Goal: Information Seeking & Learning: Learn about a topic

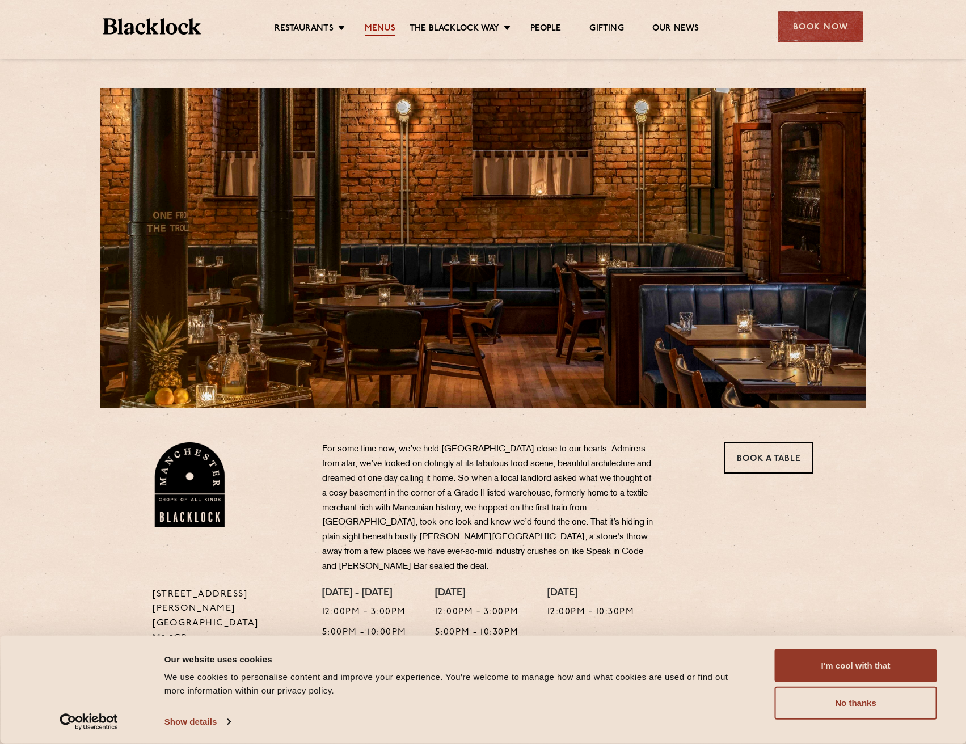
click at [379, 29] on link "Menus" at bounding box center [380, 29] width 31 height 12
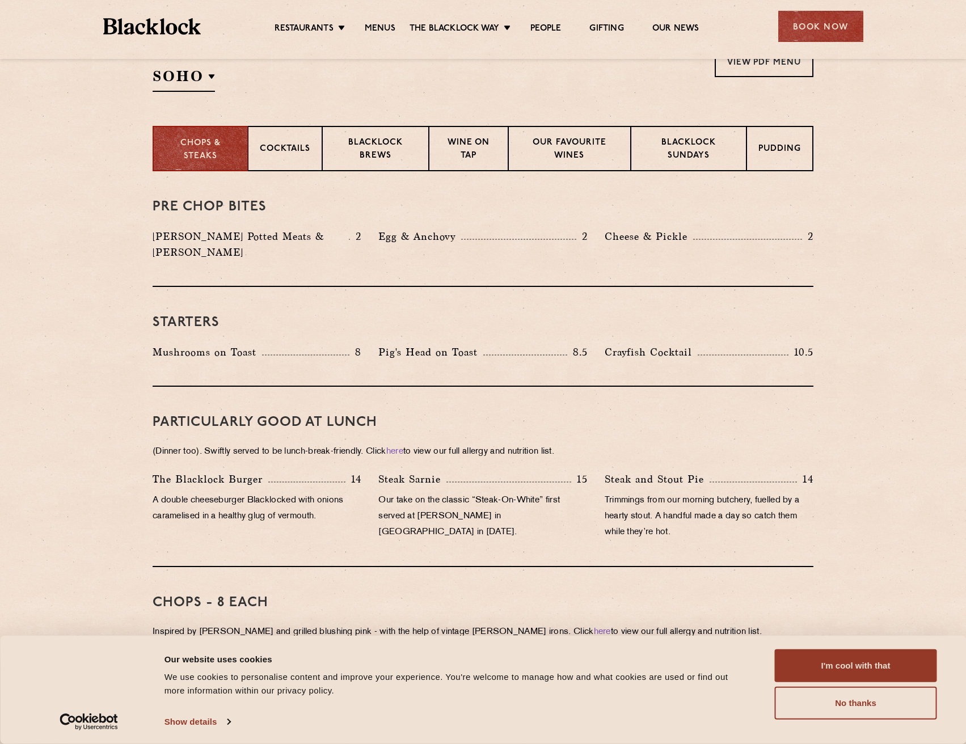
scroll to position [340, 0]
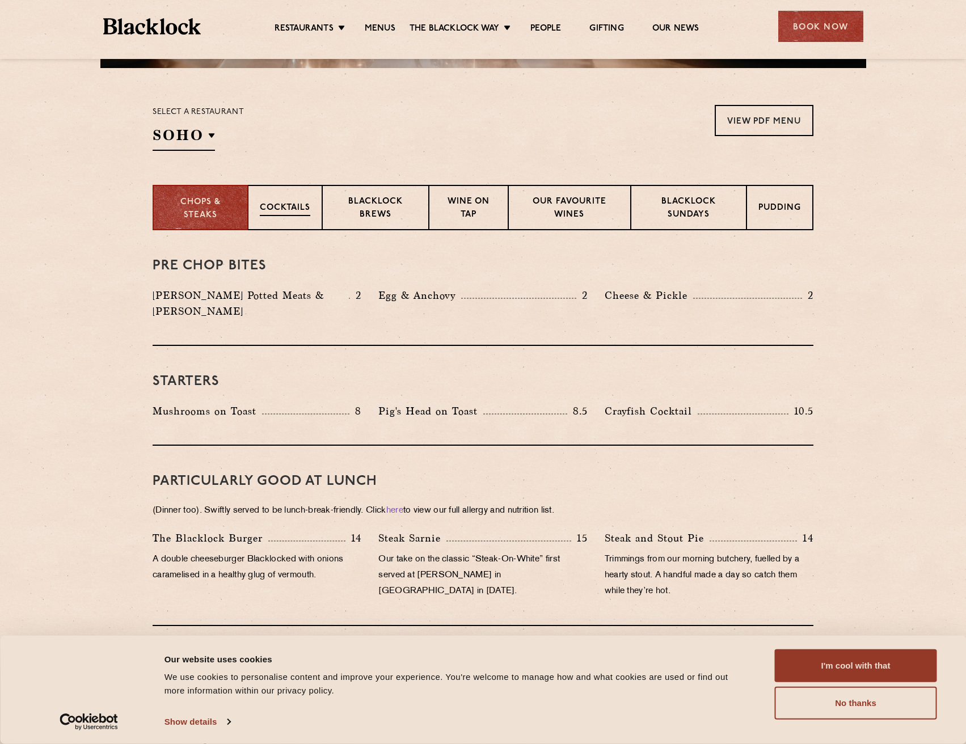
click at [294, 222] on div "Cocktails" at bounding box center [285, 207] width 74 height 45
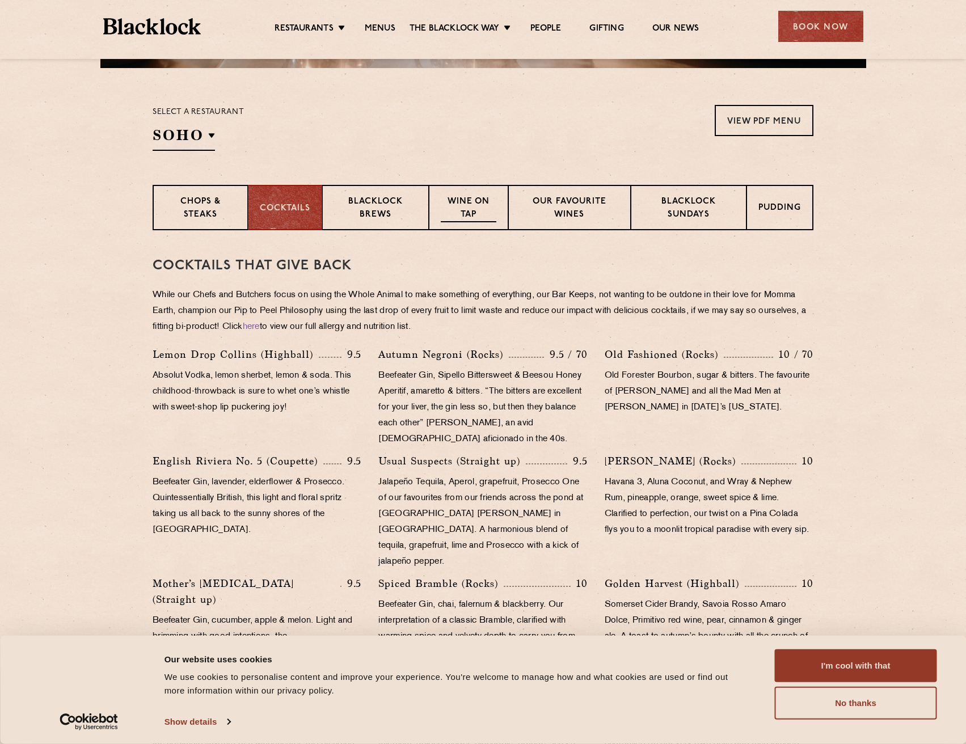
click at [470, 200] on p "Wine on Tap" at bounding box center [469, 209] width 56 height 27
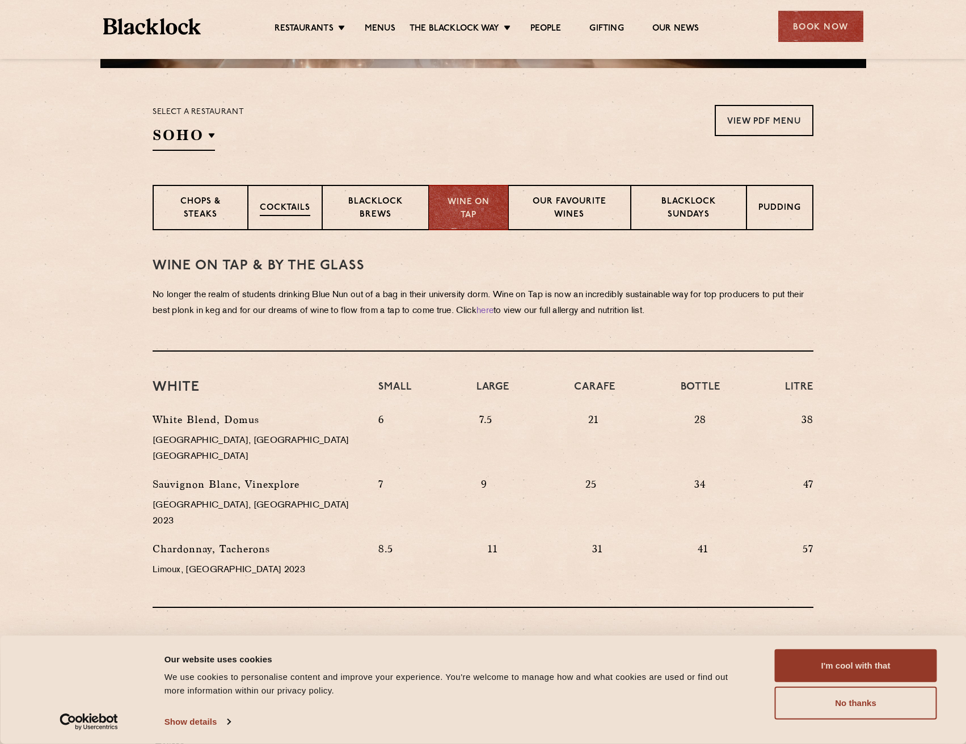
click at [293, 206] on p "Cocktails" at bounding box center [285, 209] width 50 height 14
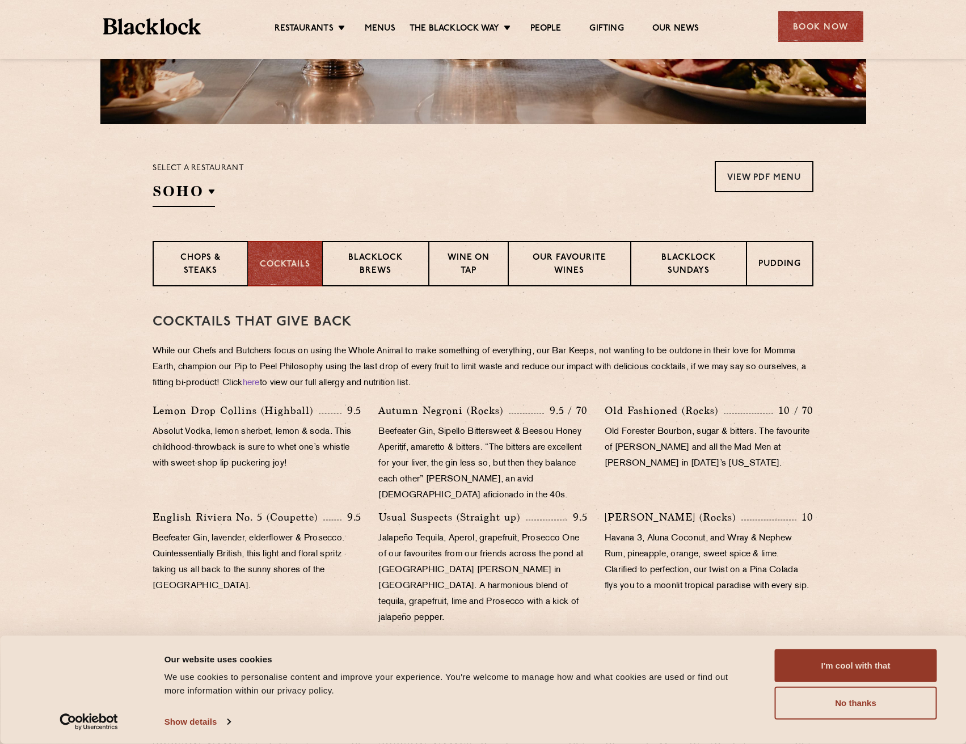
scroll to position [284, 0]
click at [375, 264] on p "Blacklock Brews" at bounding box center [375, 265] width 83 height 27
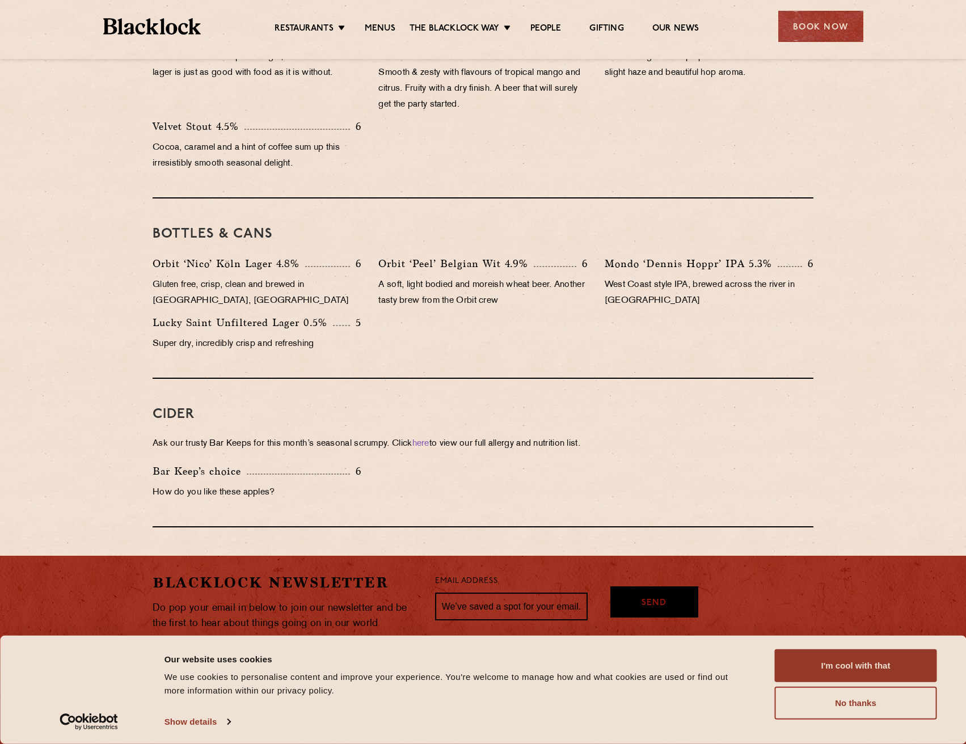
scroll to position [717, 0]
